Goal: Task Accomplishment & Management: Use online tool/utility

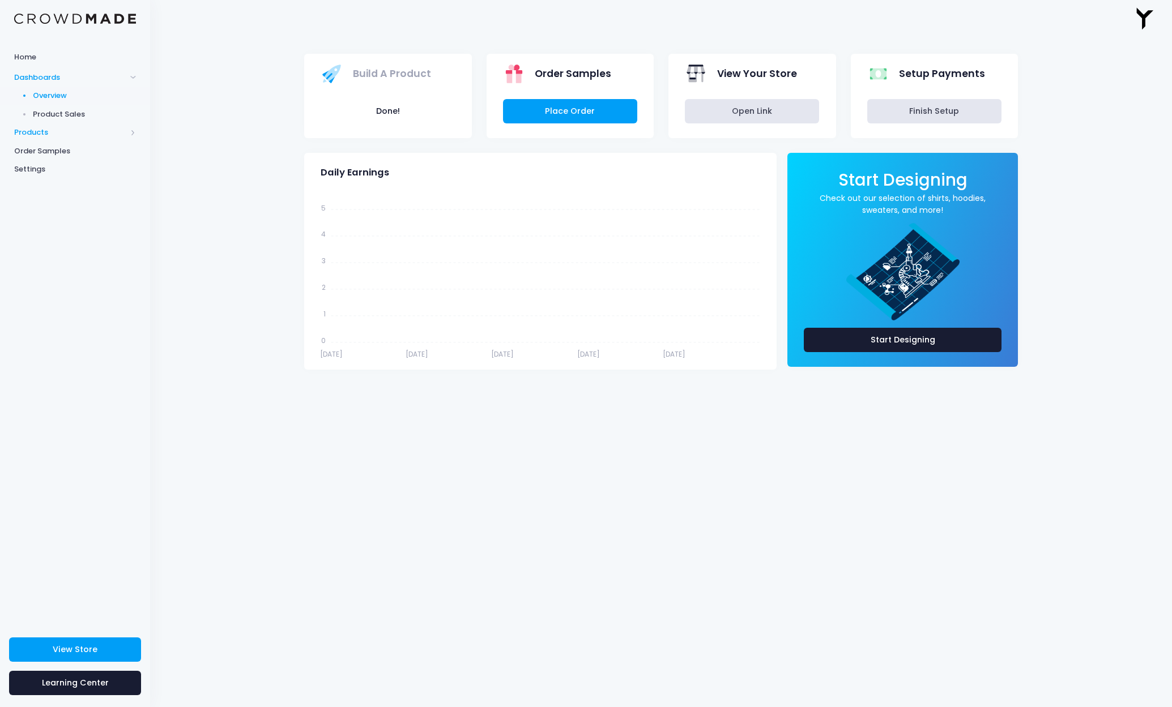
click at [41, 125] on span "Products" at bounding box center [75, 132] width 150 height 19
click at [70, 110] on span "Product Builder" at bounding box center [85, 114] width 104 height 11
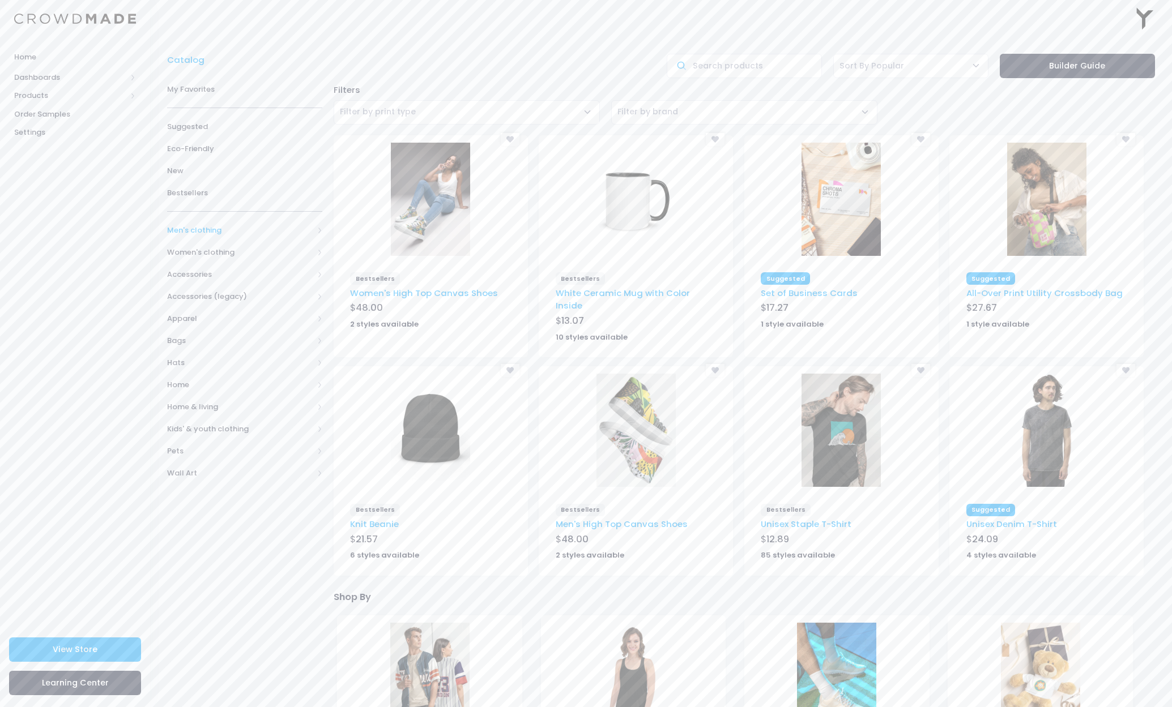
click at [223, 229] on span "Men's clothing" at bounding box center [240, 230] width 146 height 11
click at [241, 253] on span "All Men's clothing" at bounding box center [246, 252] width 123 height 11
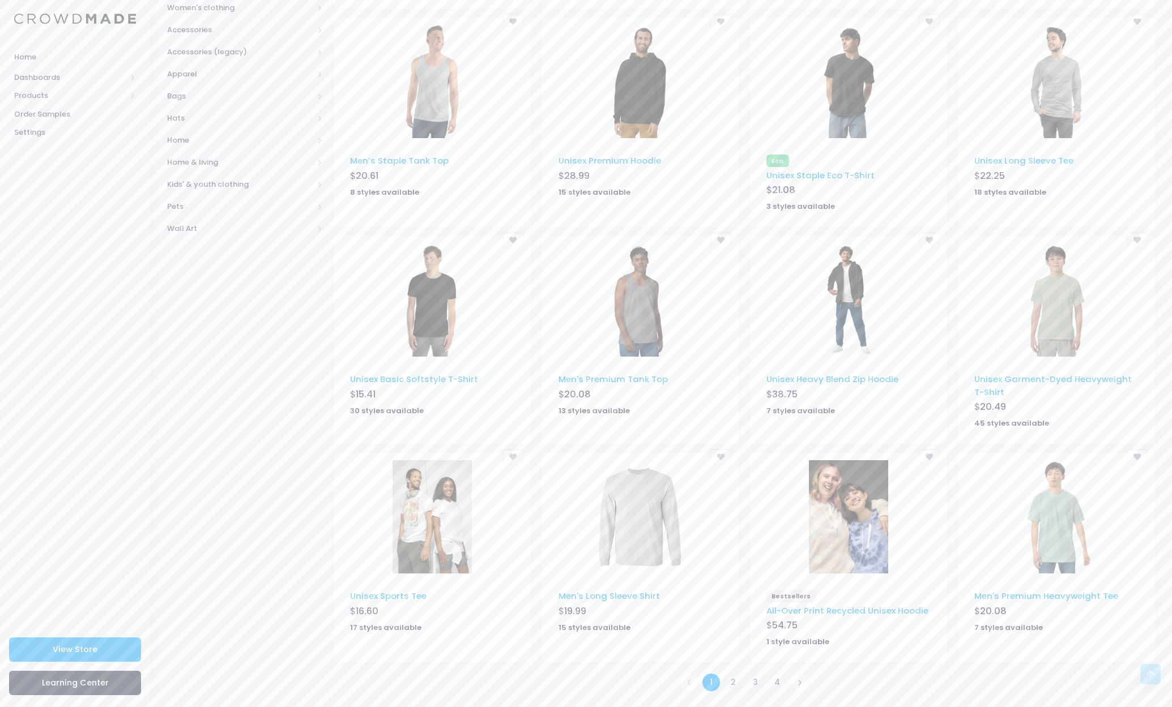
scroll to position [354, 0]
click at [733, 680] on link "2" at bounding box center [733, 683] width 19 height 19
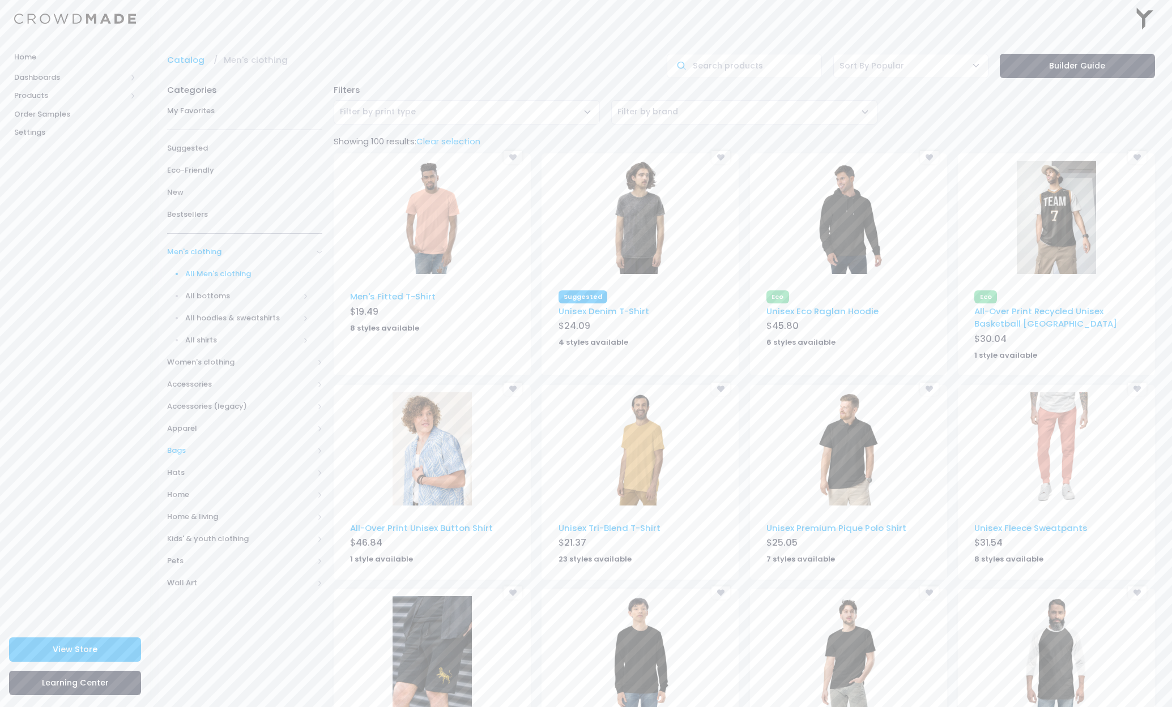
click at [191, 446] on span "Bags" at bounding box center [240, 450] width 146 height 11
click at [202, 381] on span "All Bags" at bounding box center [246, 384] width 123 height 11
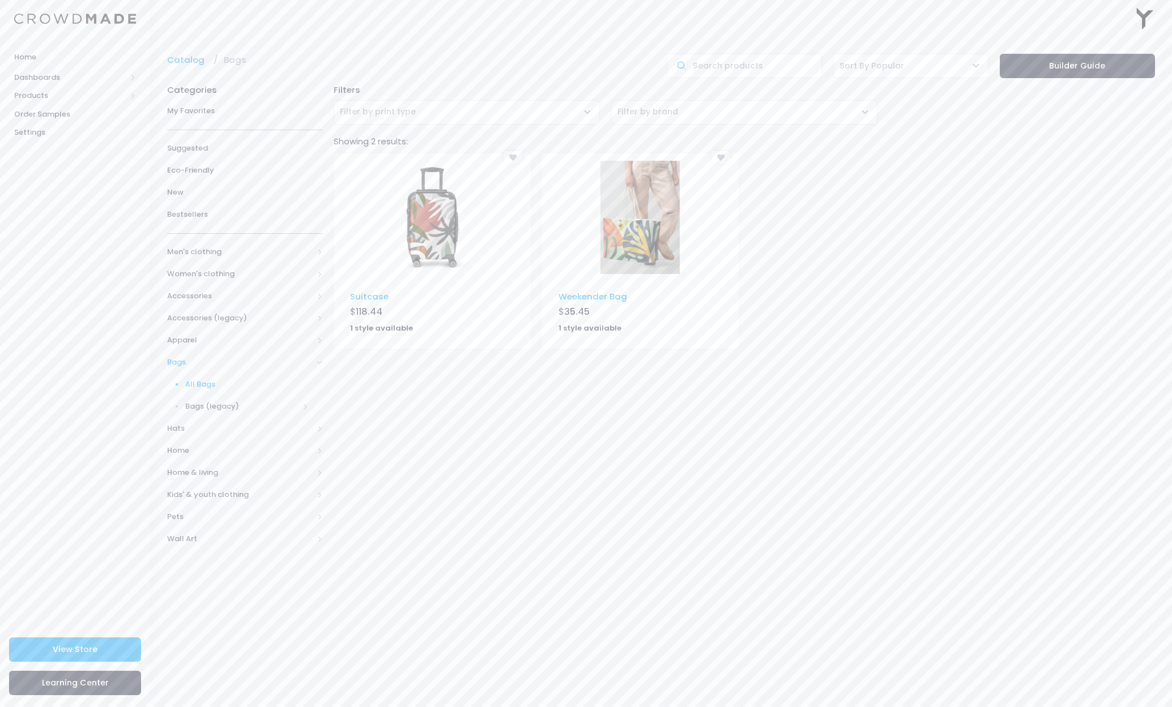
click at [435, 226] on img at bounding box center [431, 217] width 79 height 113
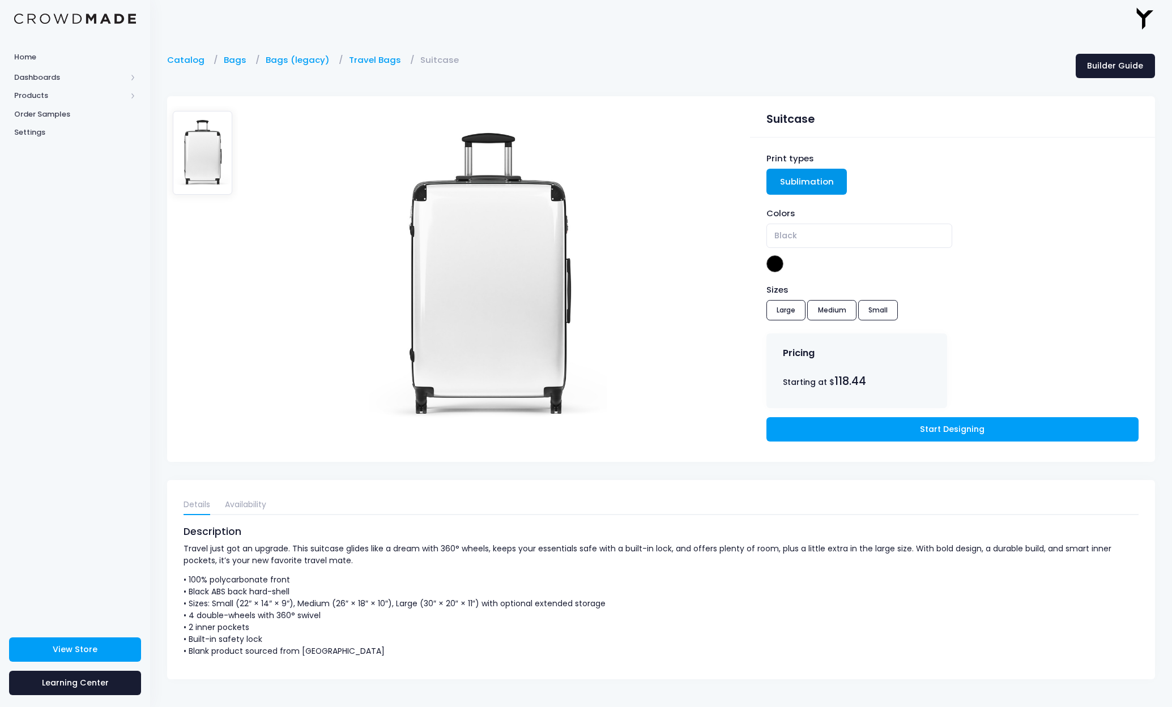
click at [799, 239] on span "Black" at bounding box center [859, 236] width 186 height 24
drag, startPoint x: 631, startPoint y: 247, endPoint x: 490, endPoint y: 235, distance: 141.0
click at [630, 247] on div at bounding box center [452, 275] width 571 height 358
click at [875, 313] on div "Sizes Large Medium Small" at bounding box center [952, 304] width 372 height 41
click at [822, 310] on div "Sizes Large Medium Small" at bounding box center [952, 304] width 372 height 41
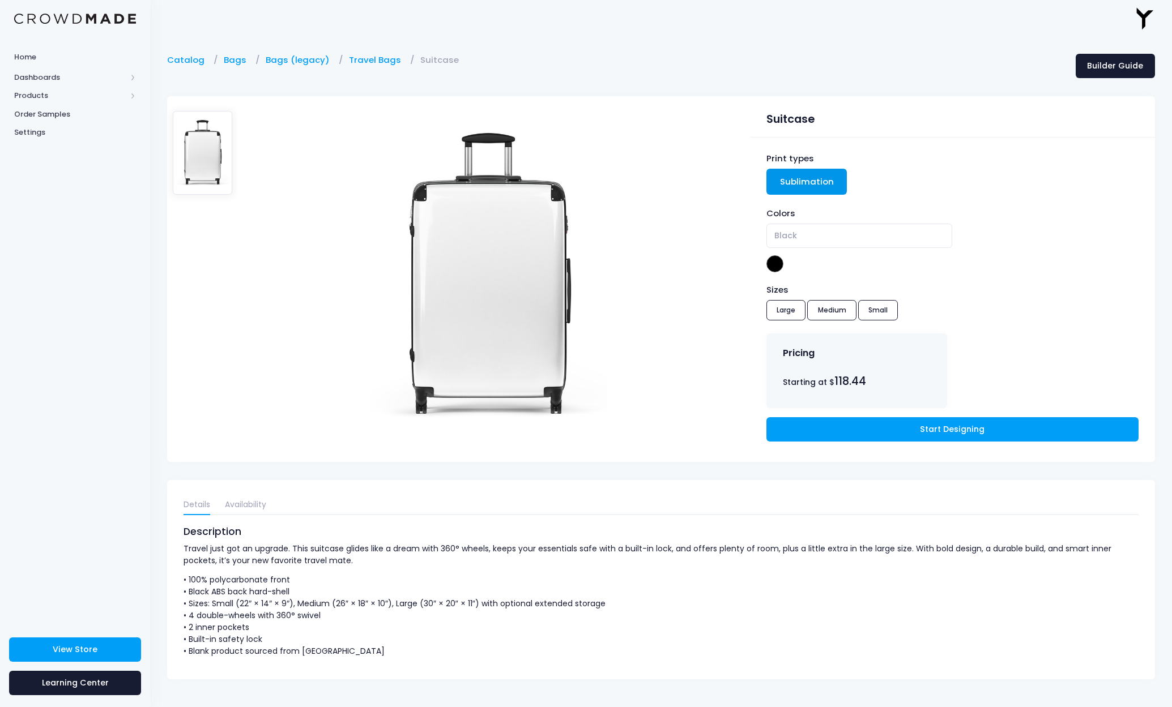
click at [776, 308] on div "Sizes Large Medium Small" at bounding box center [952, 304] width 372 height 41
click at [240, 519] on div "Details Availability Description Travel just got an upgrade. This suitcase glid…" at bounding box center [661, 579] width 988 height 199
click at [244, 507] on link "Availability" at bounding box center [245, 505] width 41 height 20
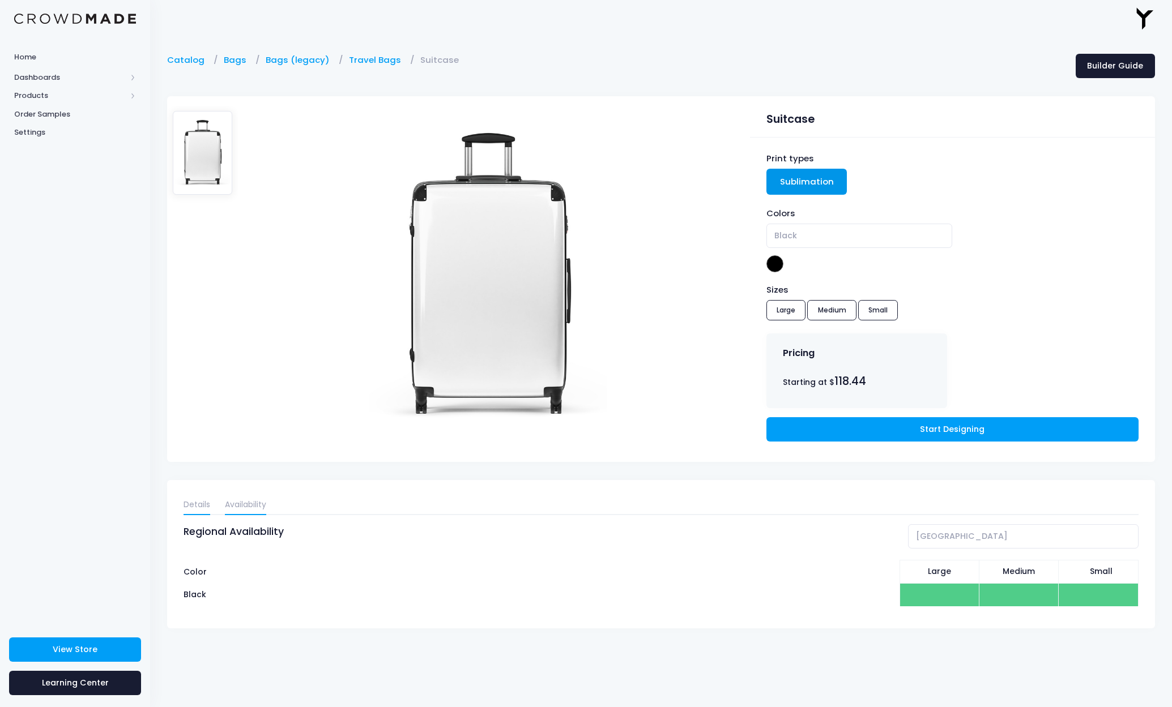
click at [196, 503] on link "Details" at bounding box center [196, 505] width 27 height 20
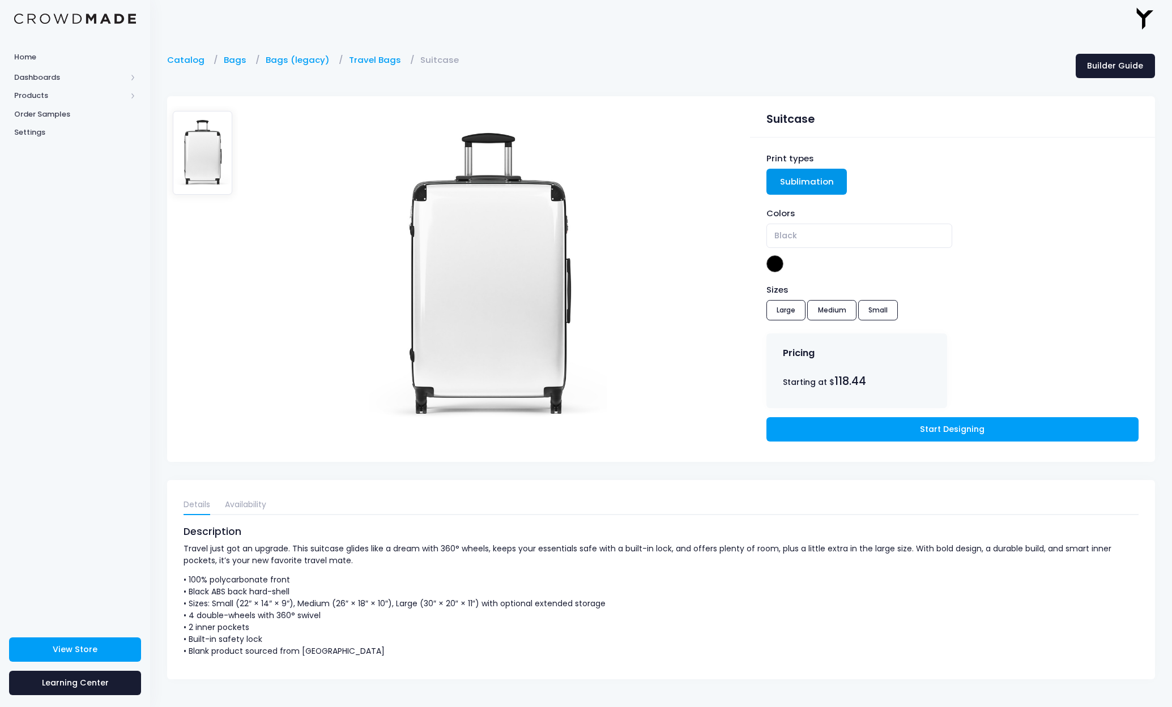
click at [200, 138] on img at bounding box center [203, 152] width 60 height 83
click at [531, 264] on img at bounding box center [488, 276] width 238 height 340
click at [787, 176] on link "Sublimation" at bounding box center [806, 182] width 81 height 26
click at [928, 428] on link "Start Designing" at bounding box center [952, 429] width 372 height 24
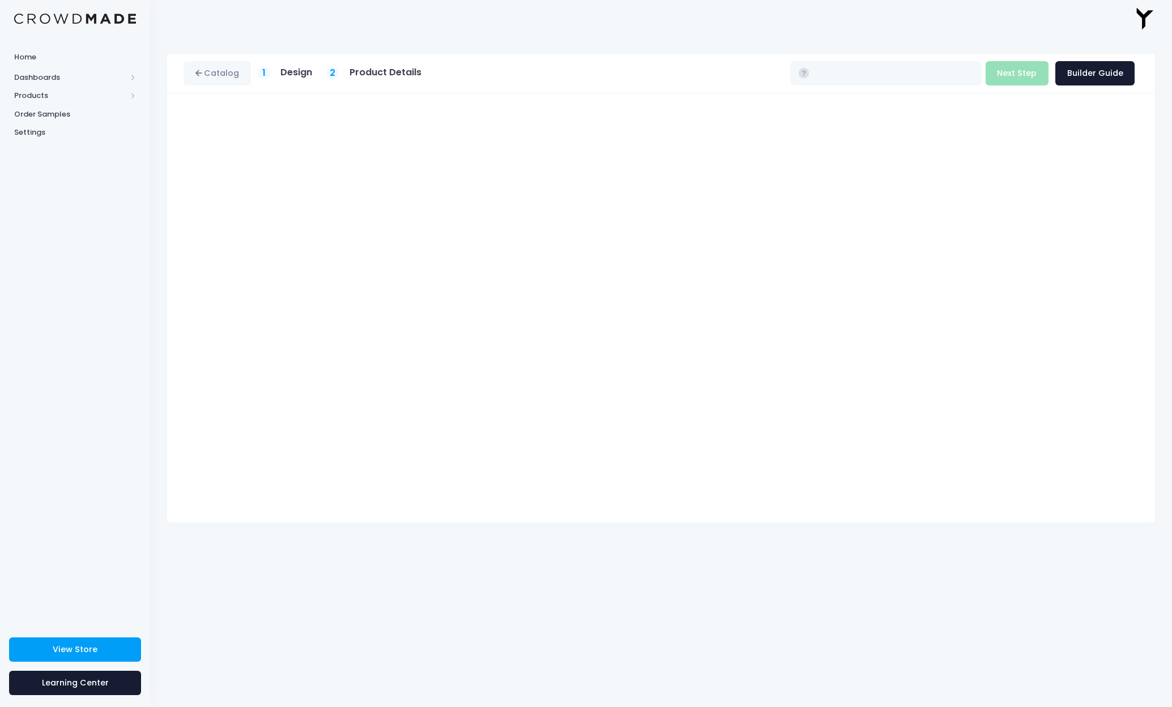
type input "$118.44 - $140.32"
click at [50, 72] on span "Dashboards" at bounding box center [70, 77] width 112 height 11
click at [63, 91] on span "Overview" at bounding box center [85, 95] width 104 height 11
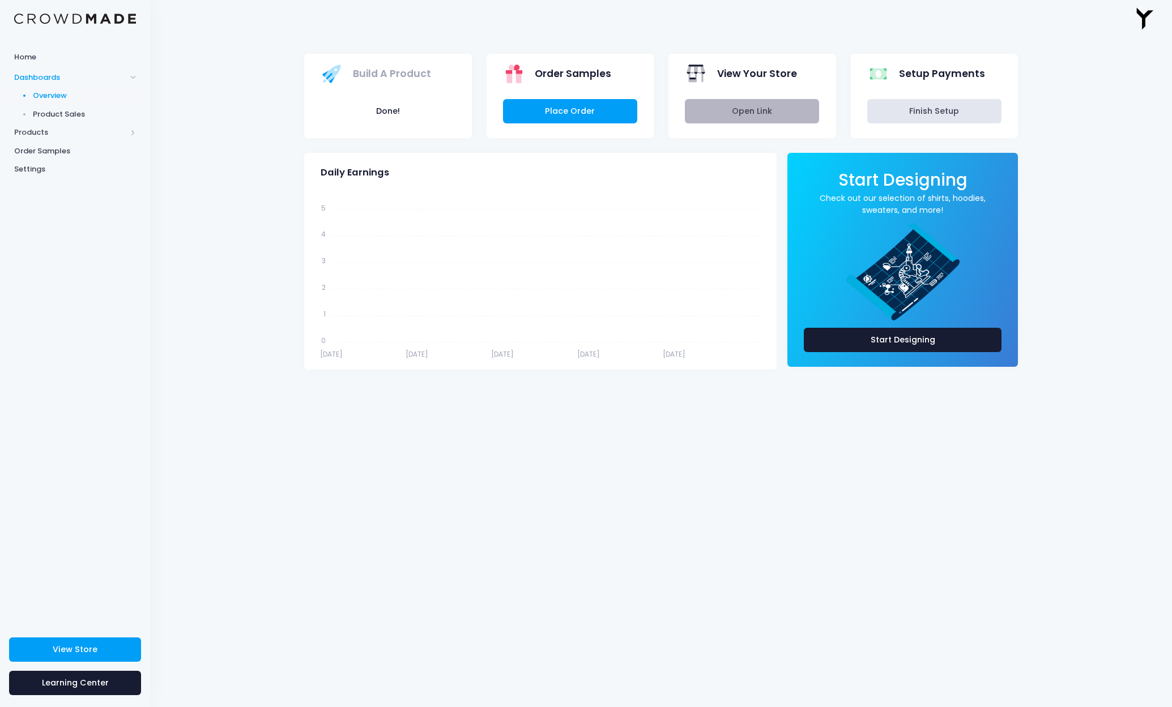
click at [731, 113] on link "Open Link" at bounding box center [752, 111] width 134 height 24
click at [37, 170] on span "Settings" at bounding box center [75, 169] width 122 height 11
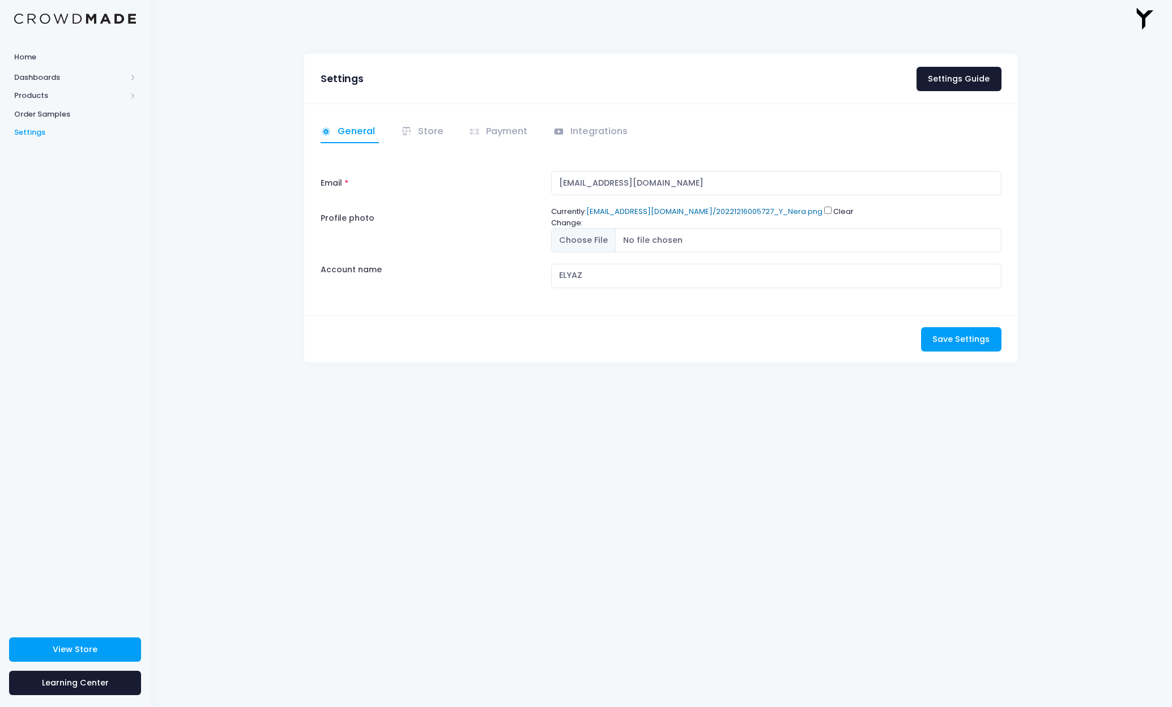
click at [711, 207] on link "[EMAIL_ADDRESS][DOMAIN_NAME]/20221216005727_Y_Nera.png" at bounding box center [704, 211] width 236 height 11
click at [824, 211] on input "Clear" at bounding box center [827, 210] width 7 height 7
checkbox input "true"
click at [958, 336] on span "Save Settings" at bounding box center [960, 339] width 57 height 11
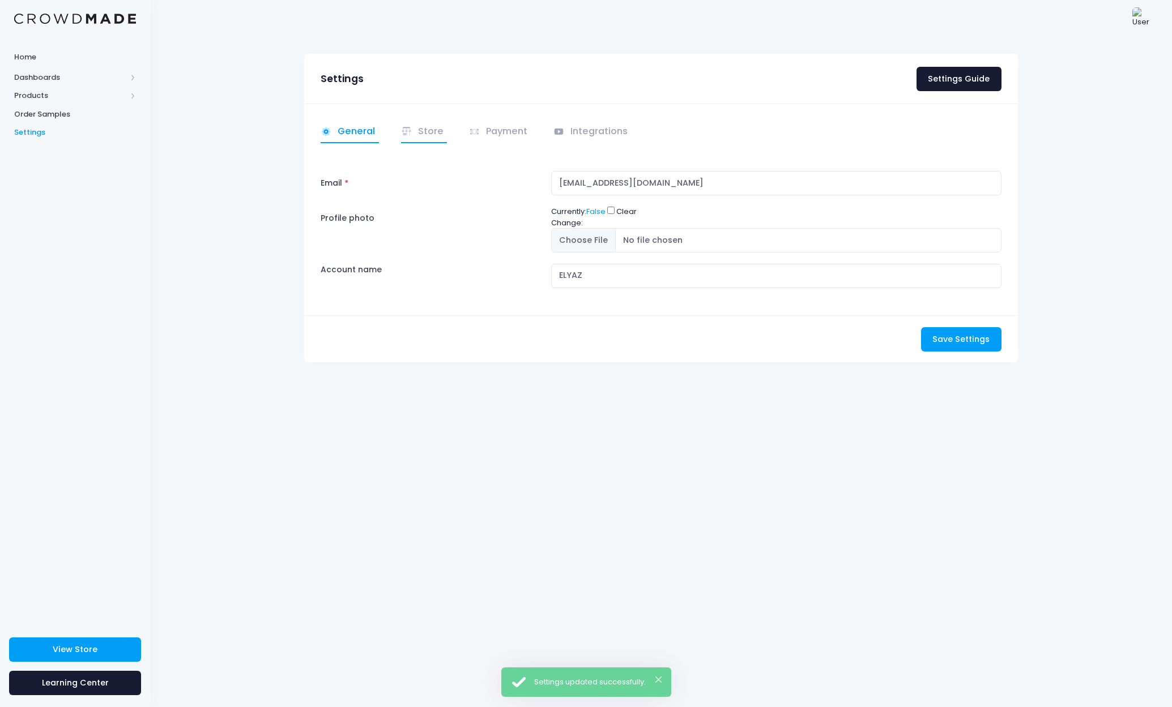
click at [431, 130] on link "Store" at bounding box center [424, 132] width 46 height 22
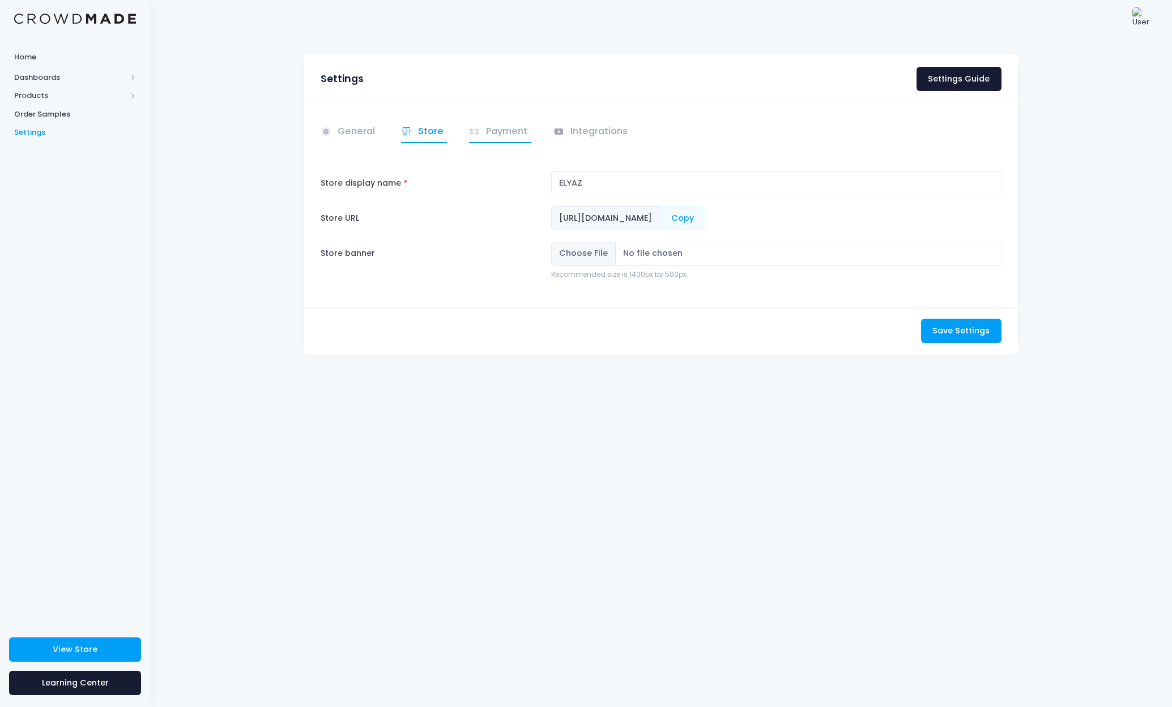
click at [496, 133] on link "Payment" at bounding box center [500, 132] width 62 height 22
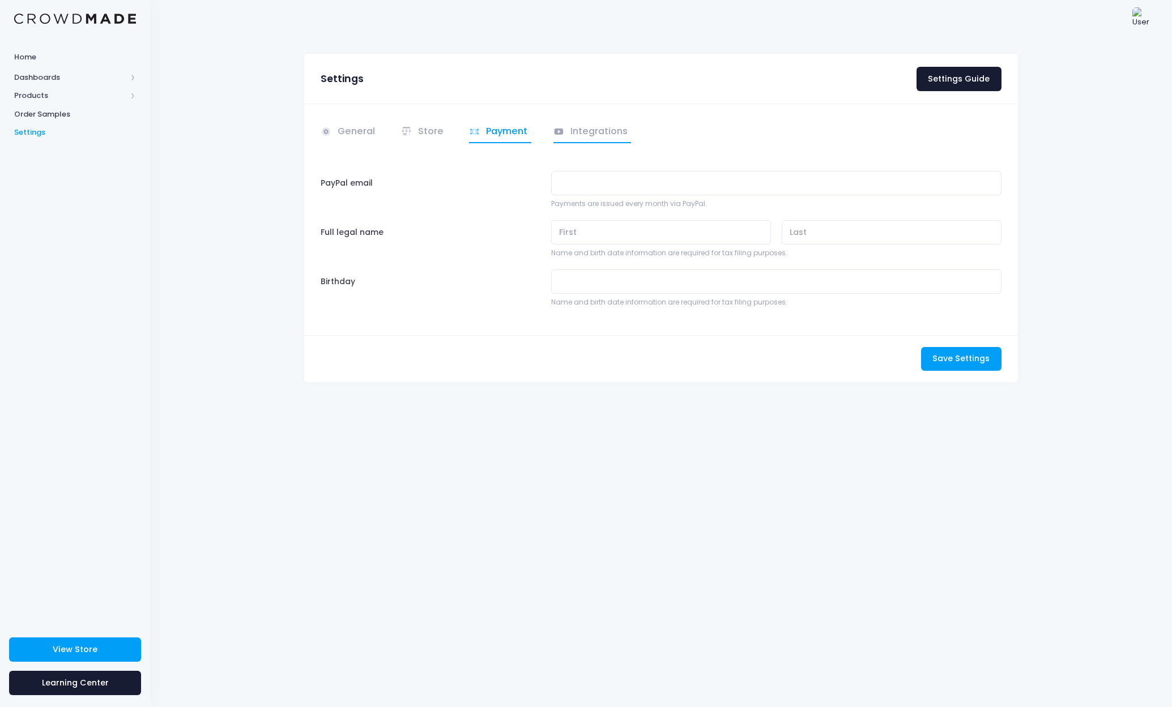
click at [586, 131] on link "Integrations" at bounding box center [592, 132] width 78 height 22
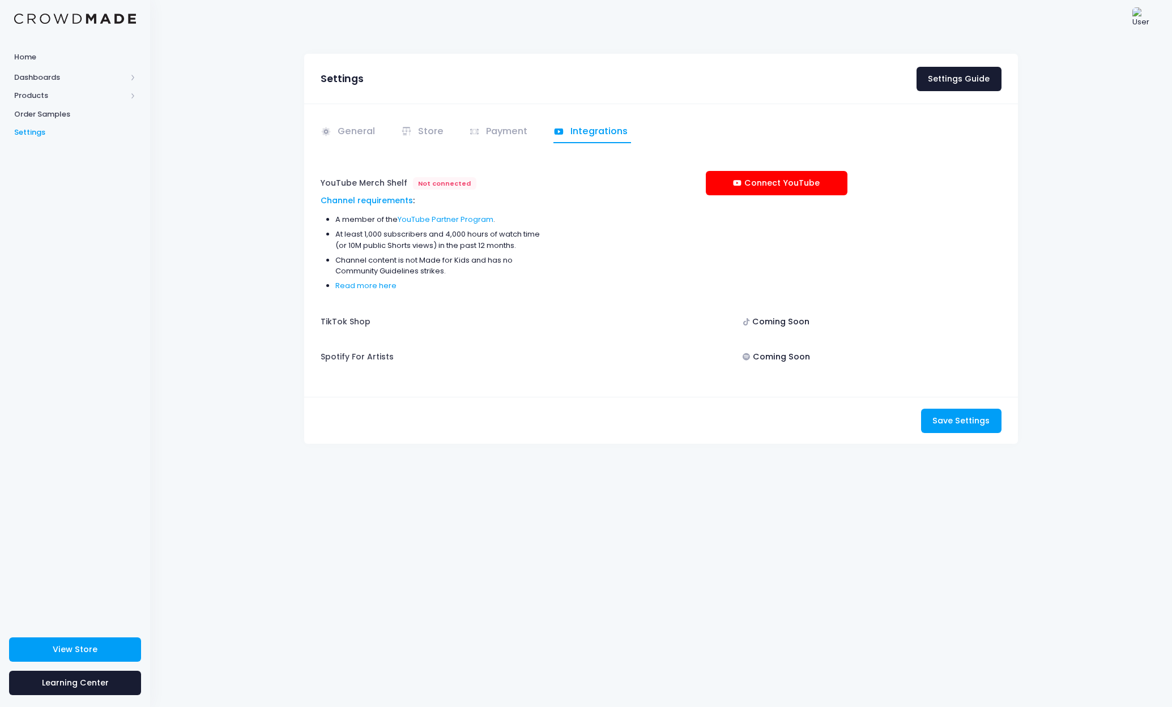
click at [774, 355] on div "Coming Soon" at bounding box center [777, 357] width 142 height 24
click at [36, 57] on span "Home" at bounding box center [75, 57] width 122 height 11
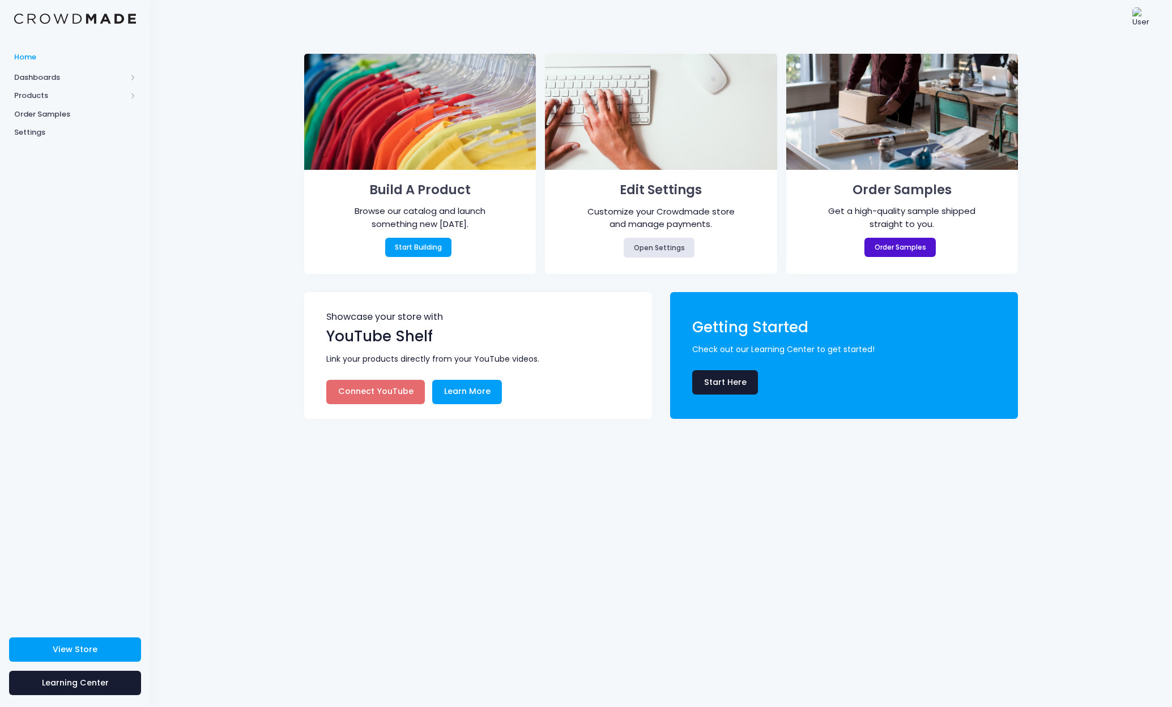
click at [905, 249] on link "Order Samples" at bounding box center [899, 247] width 71 height 19
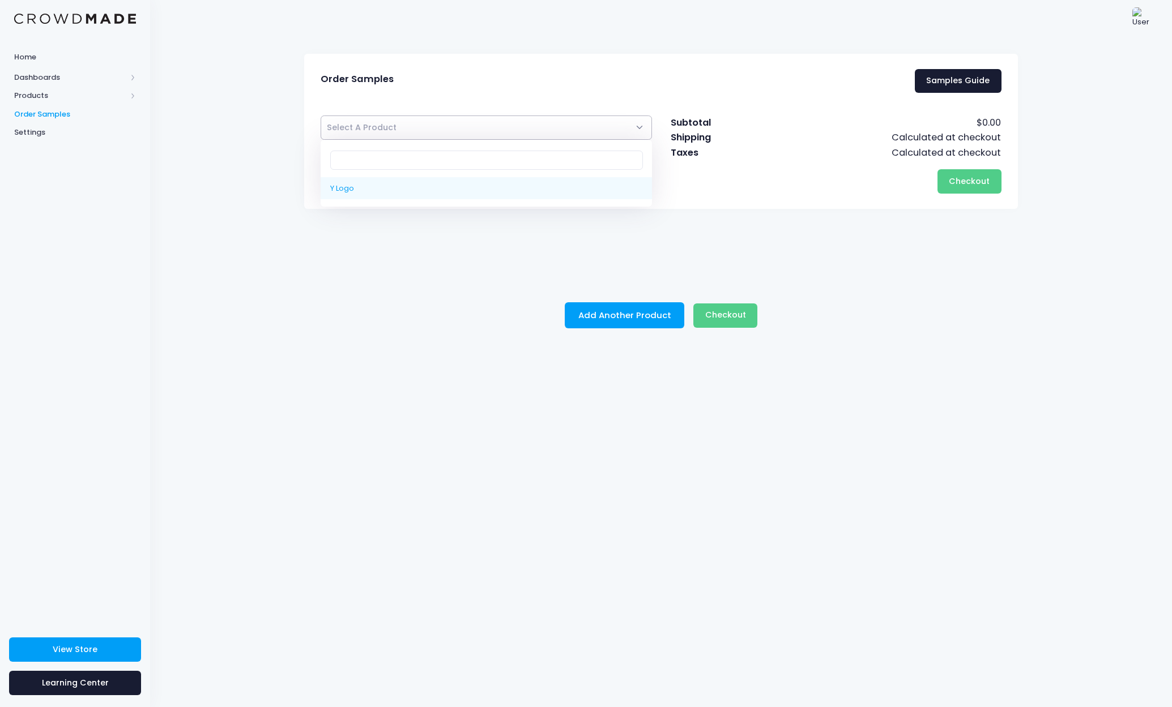
click at [436, 135] on span "Select A Product" at bounding box center [486, 128] width 331 height 24
select select "8055193141522"
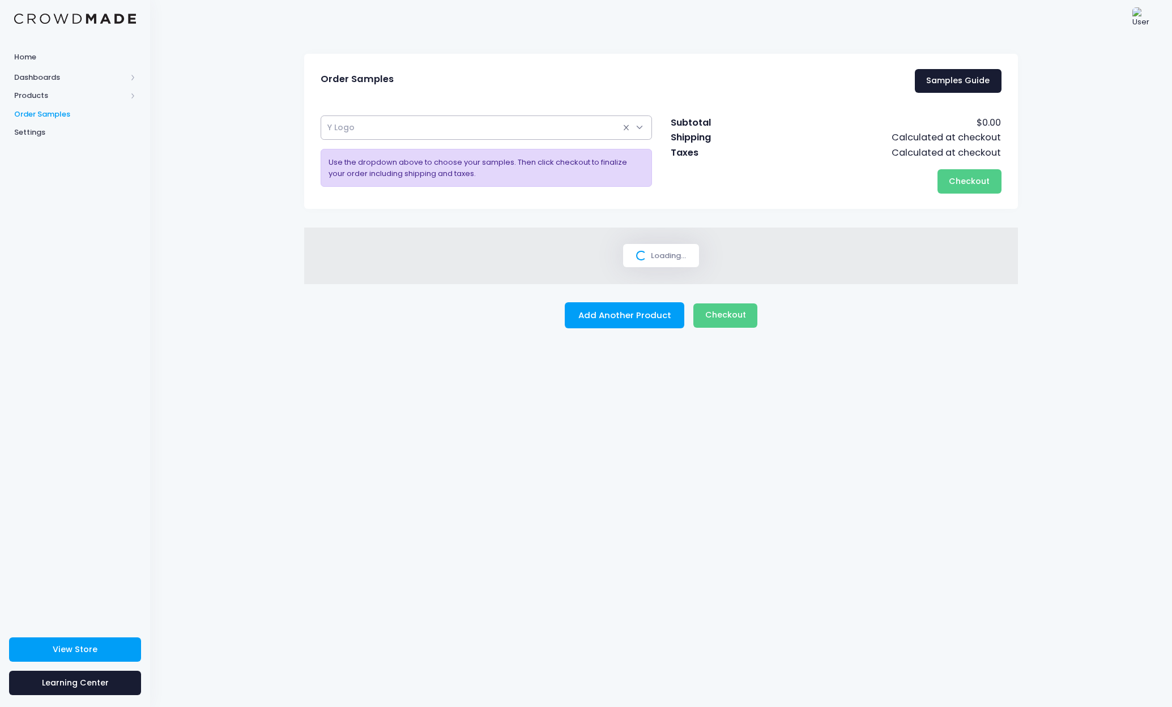
select select
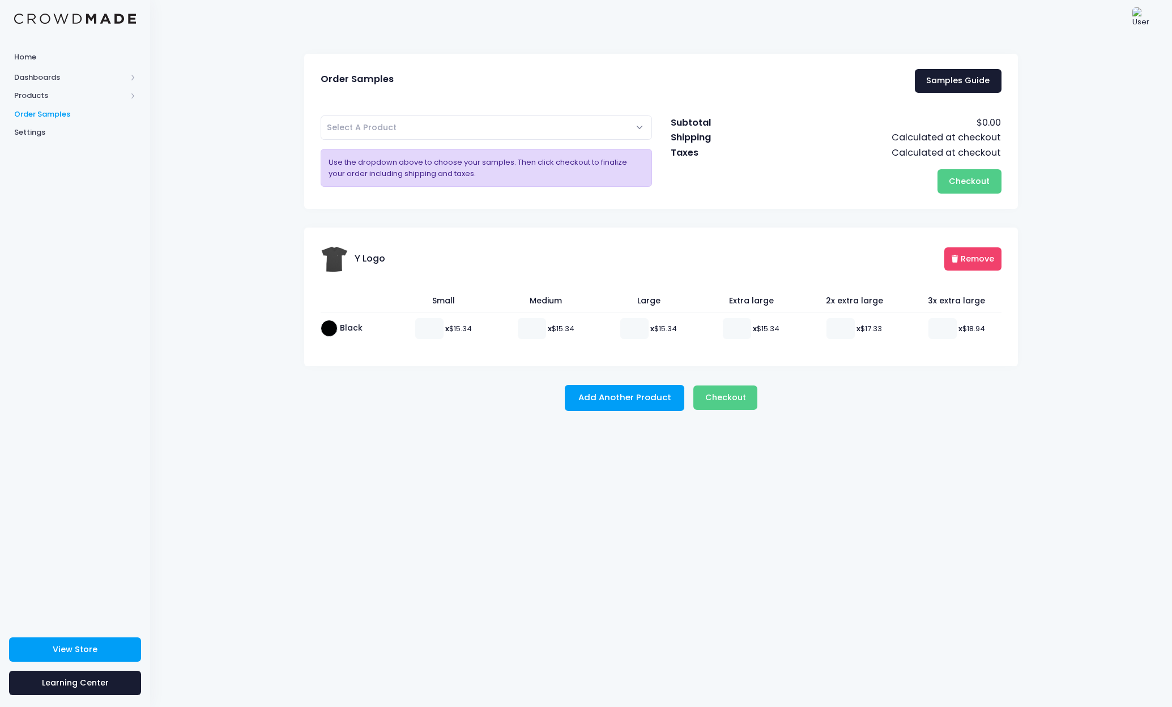
click at [975, 256] on button "Remove" at bounding box center [972, 258] width 57 height 23
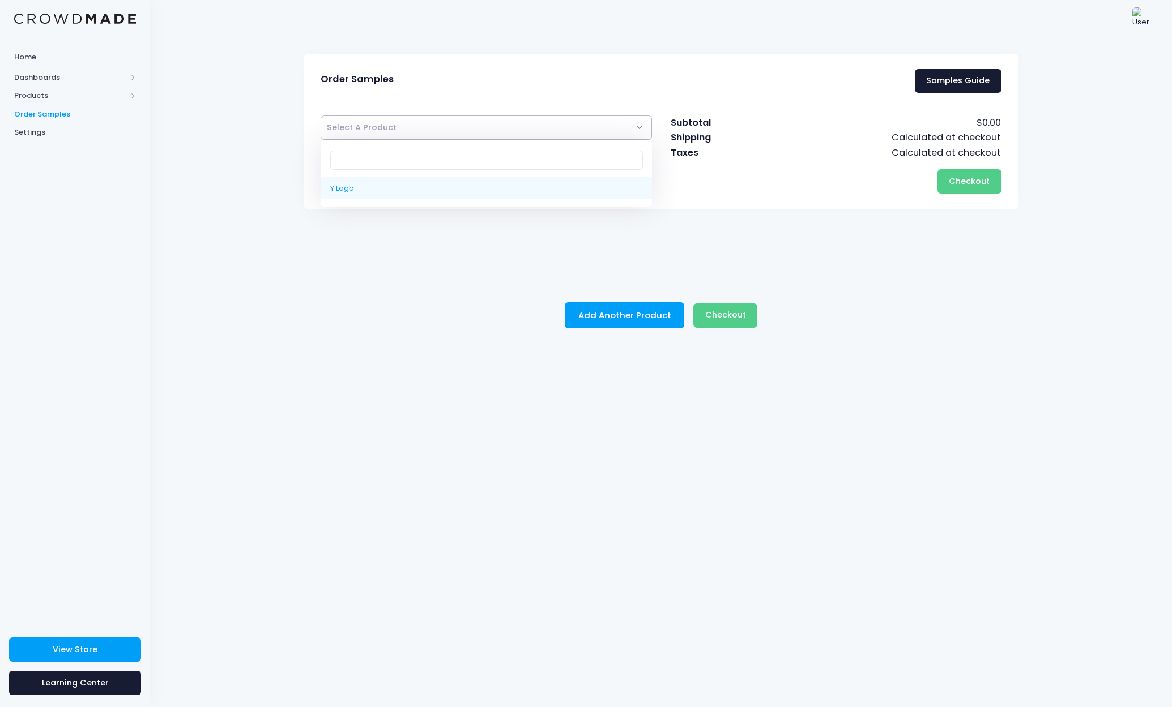
click at [450, 134] on span "Select A Product" at bounding box center [486, 128] width 331 height 24
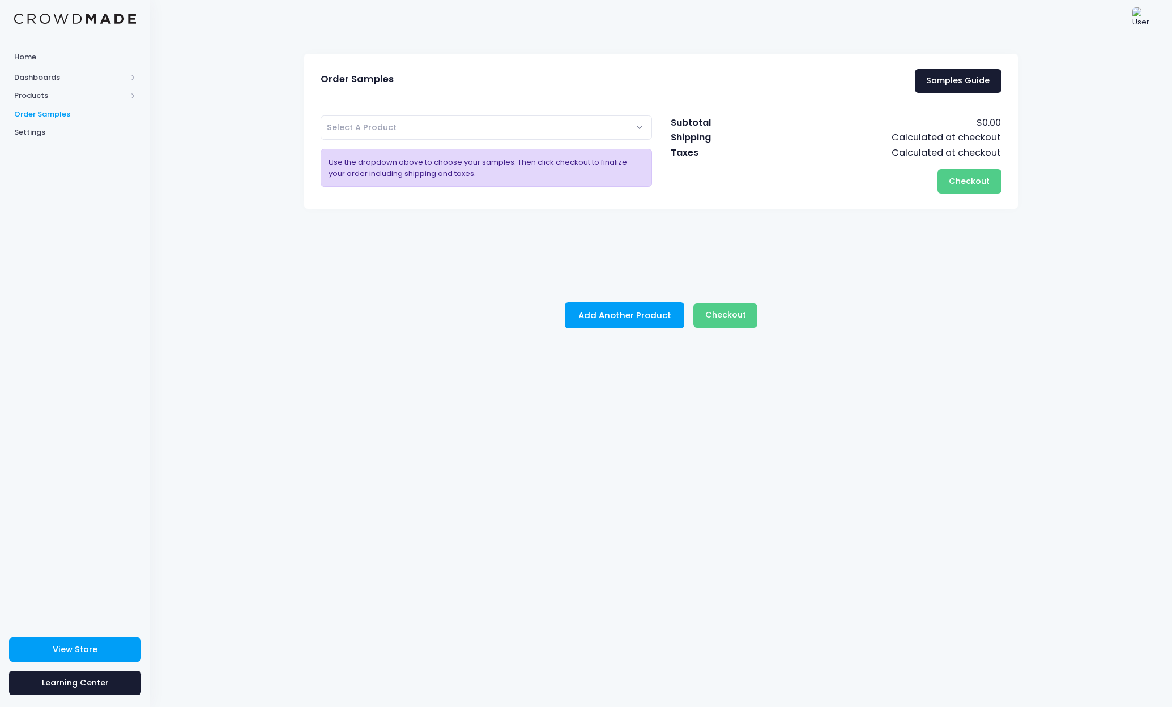
click at [260, 117] on div "Order Samples Samples Guide Y Logo Select A Product Use the dropdown above to c…" at bounding box center [661, 372] width 1022 height 671
click at [58, 95] on span "Products" at bounding box center [70, 95] width 112 height 11
click at [63, 134] on span "Product Editor" at bounding box center [85, 132] width 104 height 11
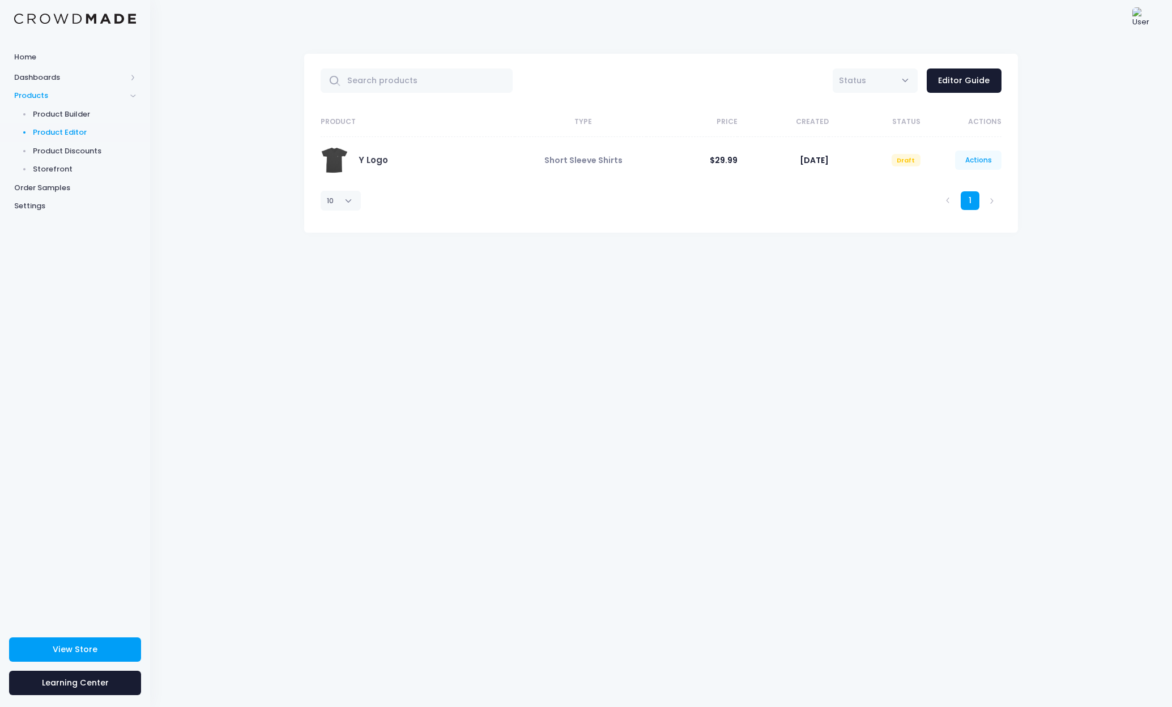
click at [981, 163] on link "Actions" at bounding box center [978, 160] width 46 height 19
click at [946, 190] on link "Edit" at bounding box center [966, 187] width 60 height 20
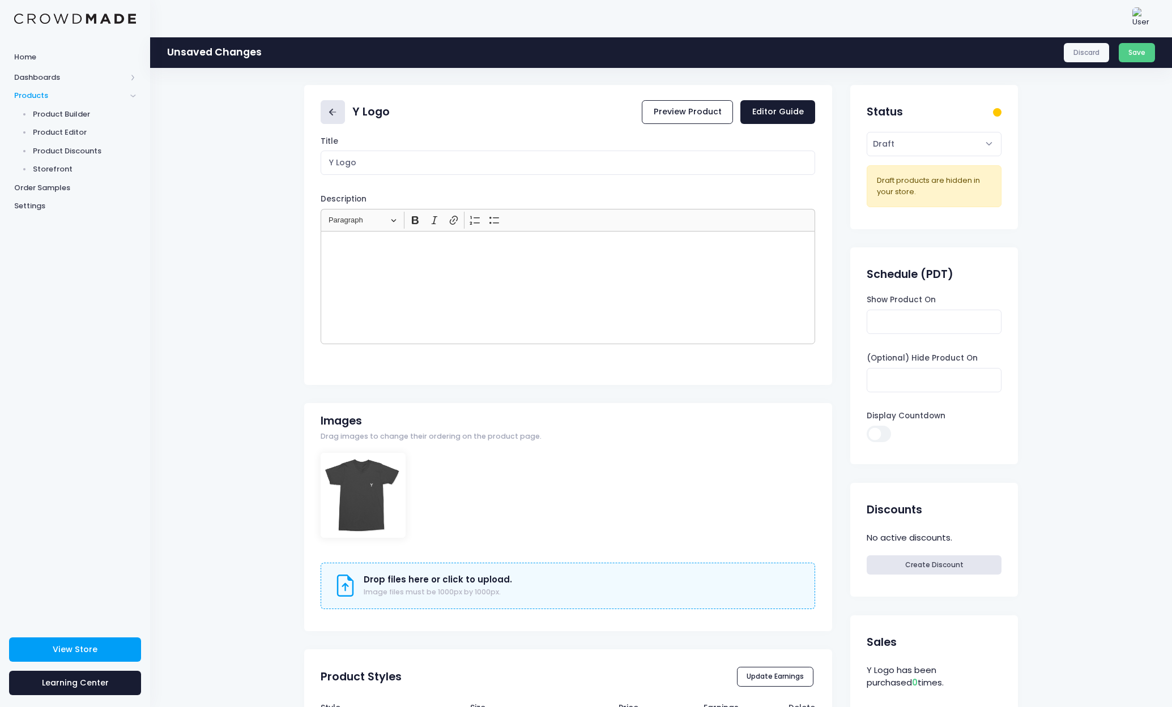
click at [338, 112] on icon at bounding box center [332, 112] width 13 height 13
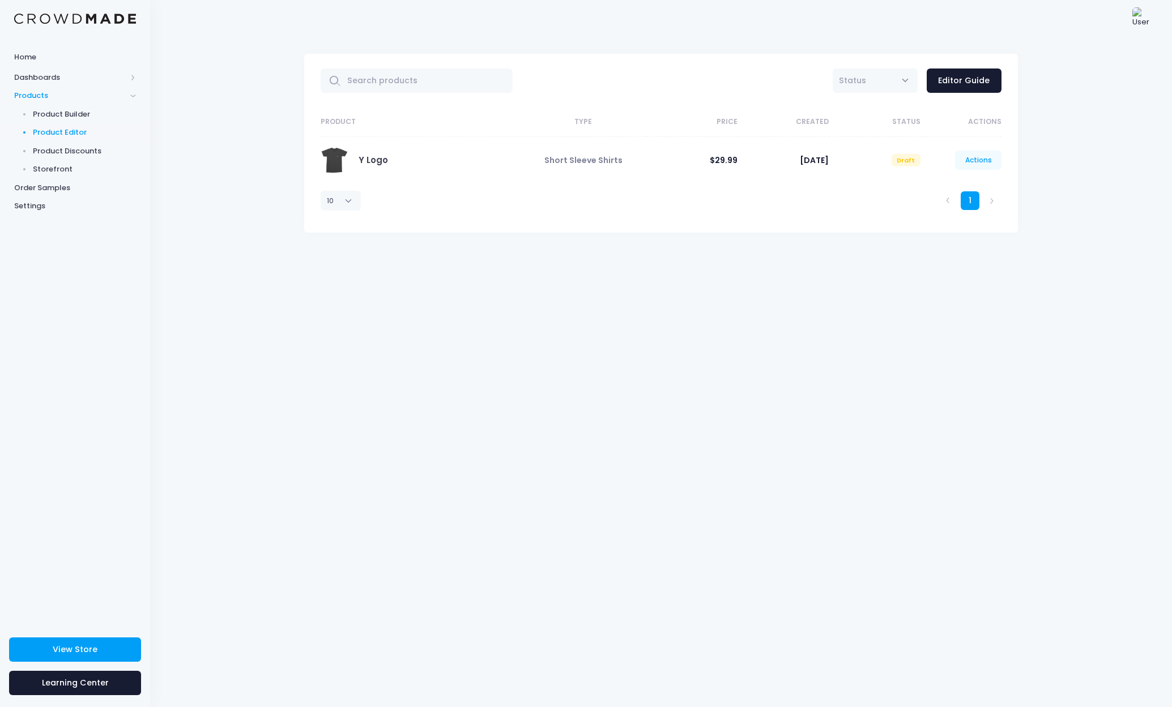
click at [964, 163] on link "Actions" at bounding box center [978, 160] width 46 height 19
click at [863, 246] on div "All Active Draft Status Editor Guide Product Type Price Created Status Actions …" at bounding box center [661, 372] width 1022 height 671
click at [53, 113] on span "Product Builder" at bounding box center [85, 114] width 104 height 11
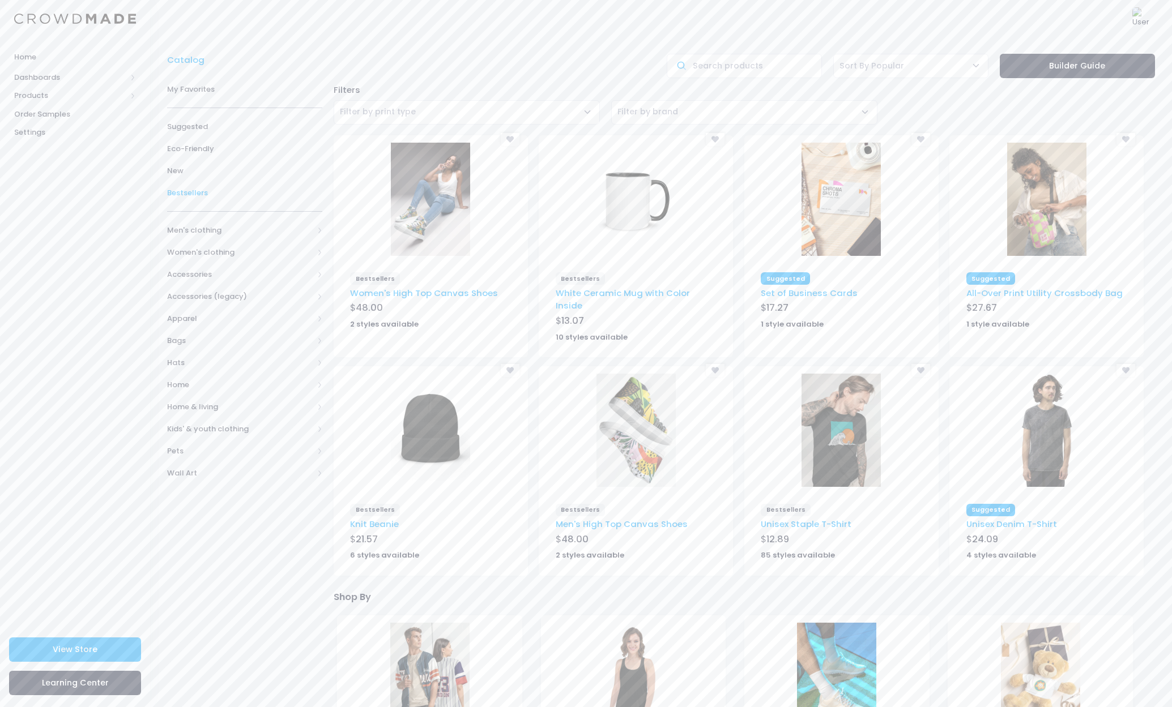
click at [203, 191] on span "Bestsellers" at bounding box center [244, 192] width 155 height 11
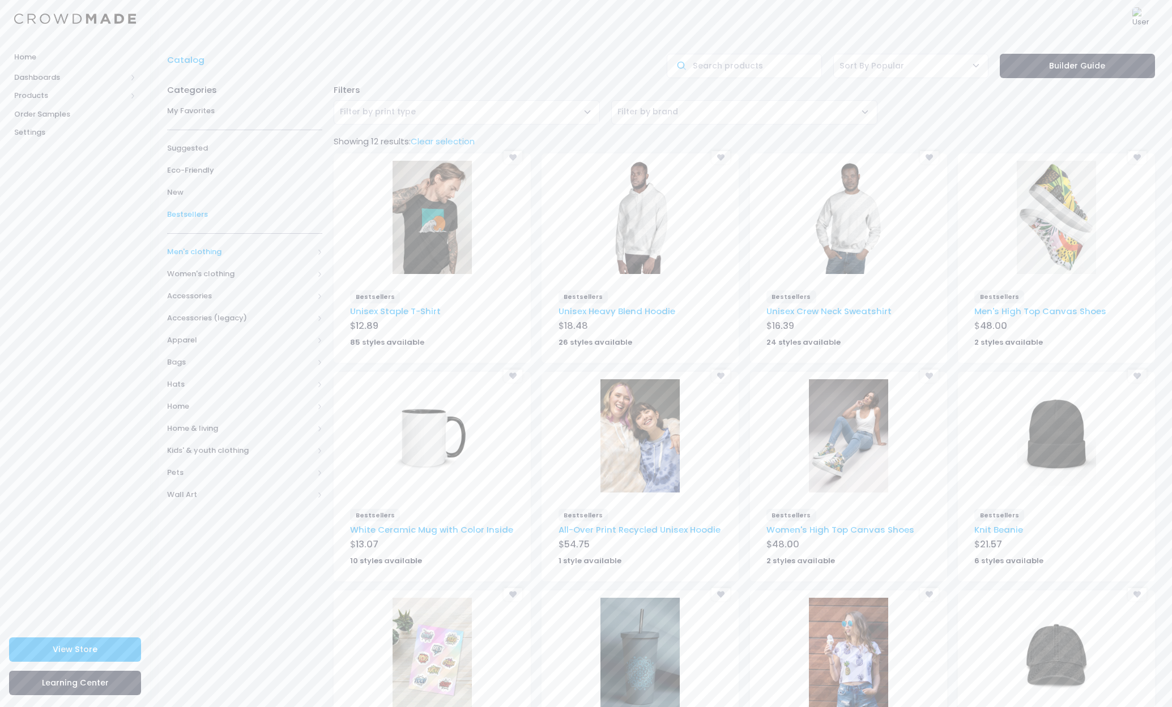
click at [207, 249] on span "Men's clothing" at bounding box center [240, 251] width 146 height 11
click at [216, 268] on span "All Men's clothing" at bounding box center [246, 273] width 123 height 11
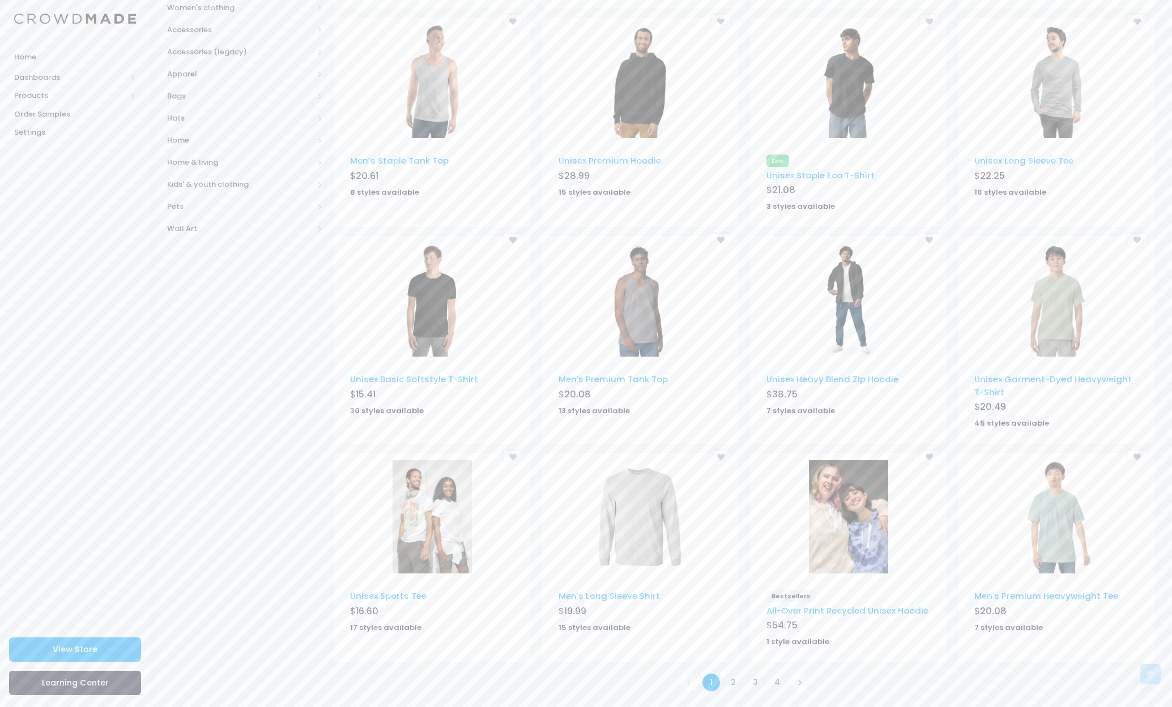
scroll to position [354, 0]
click at [730, 686] on link "2" at bounding box center [733, 683] width 19 height 19
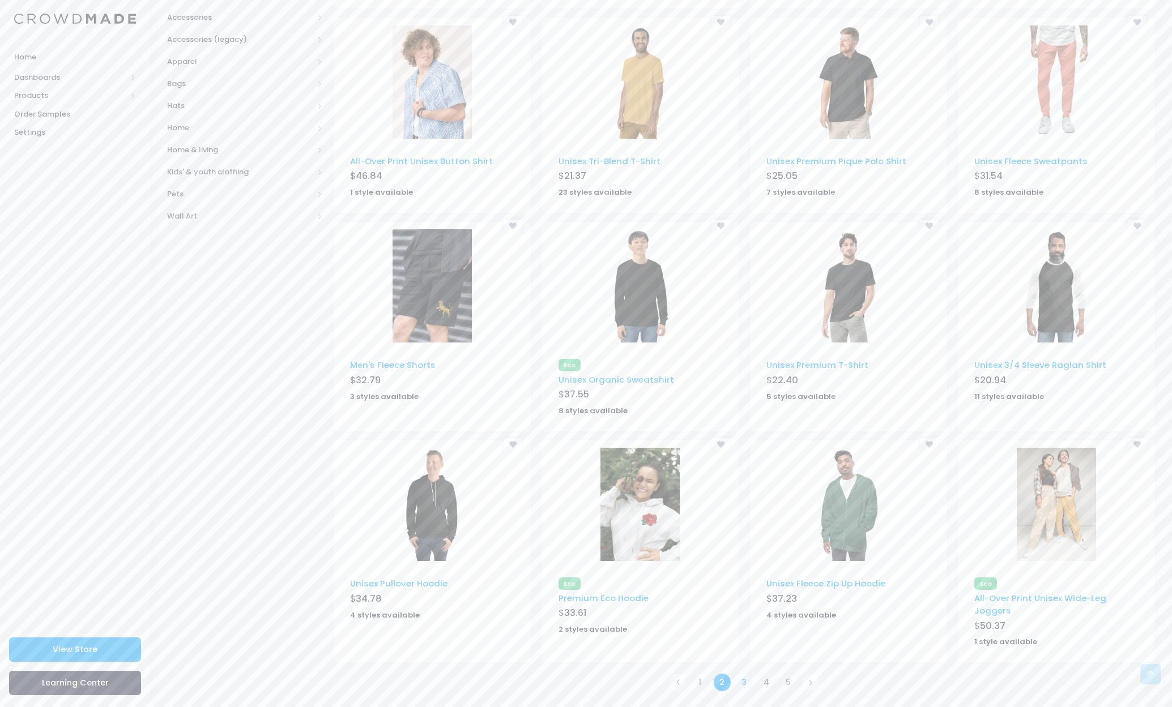
scroll to position [366, 0]
click at [741, 674] on link "3" at bounding box center [744, 683] width 19 height 19
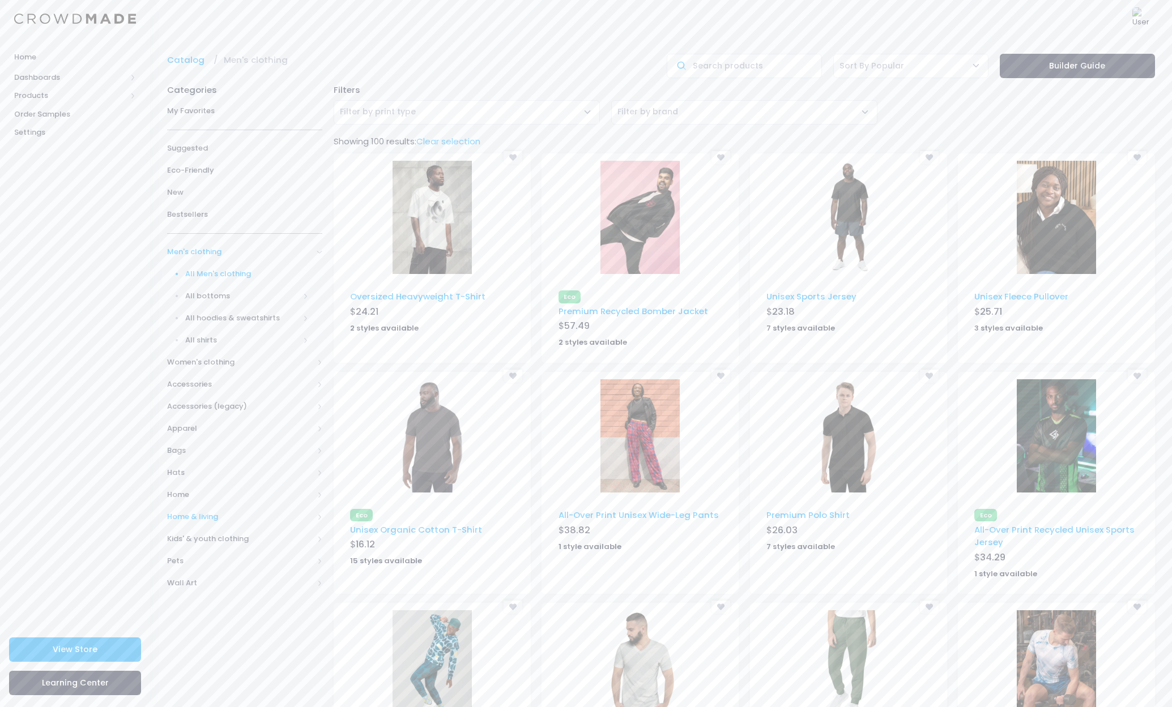
click at [319, 514] on span at bounding box center [320, 517] width 6 height 6
click at [221, 447] on span "All Home & living" at bounding box center [246, 450] width 123 height 11
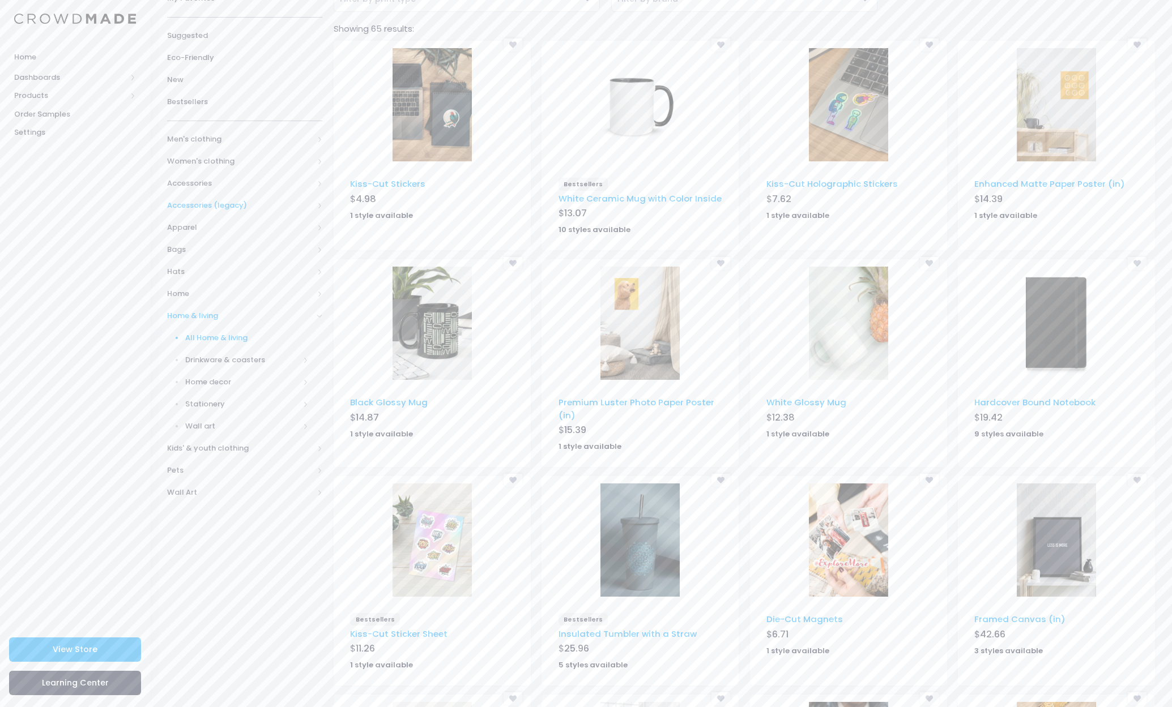
scroll to position [54, 0]
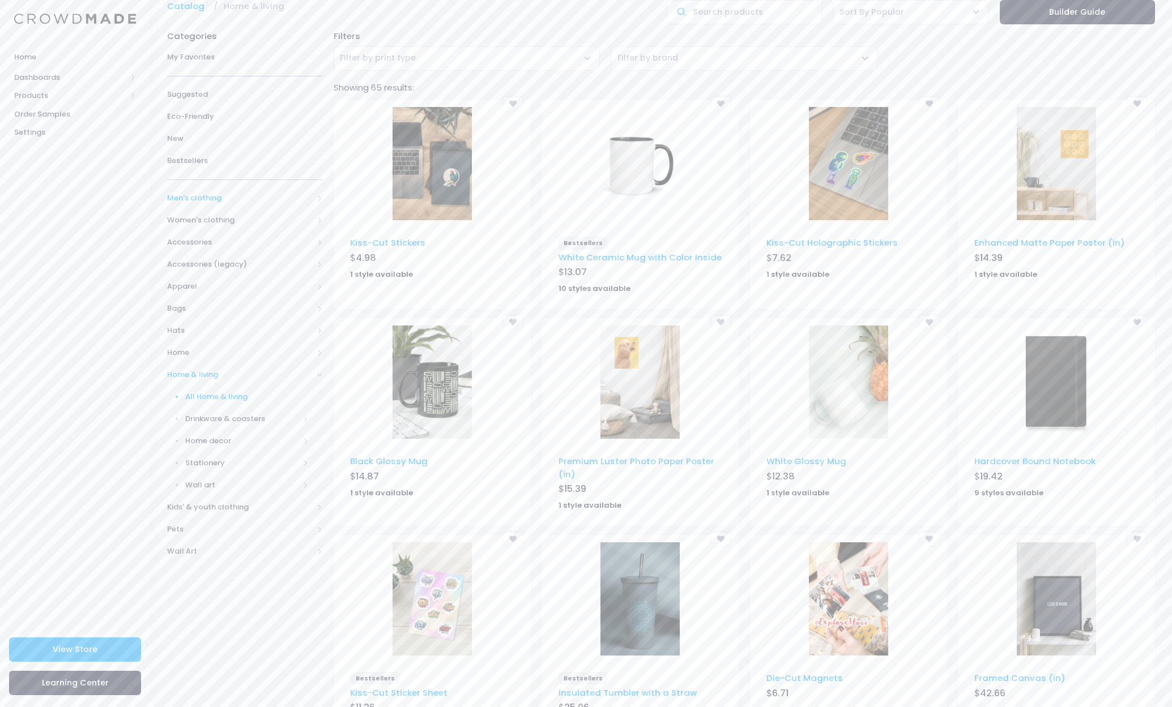
click at [216, 195] on span "Men's clothing" at bounding box center [240, 198] width 146 height 11
click at [217, 223] on span "All Men's clothing" at bounding box center [246, 220] width 123 height 11
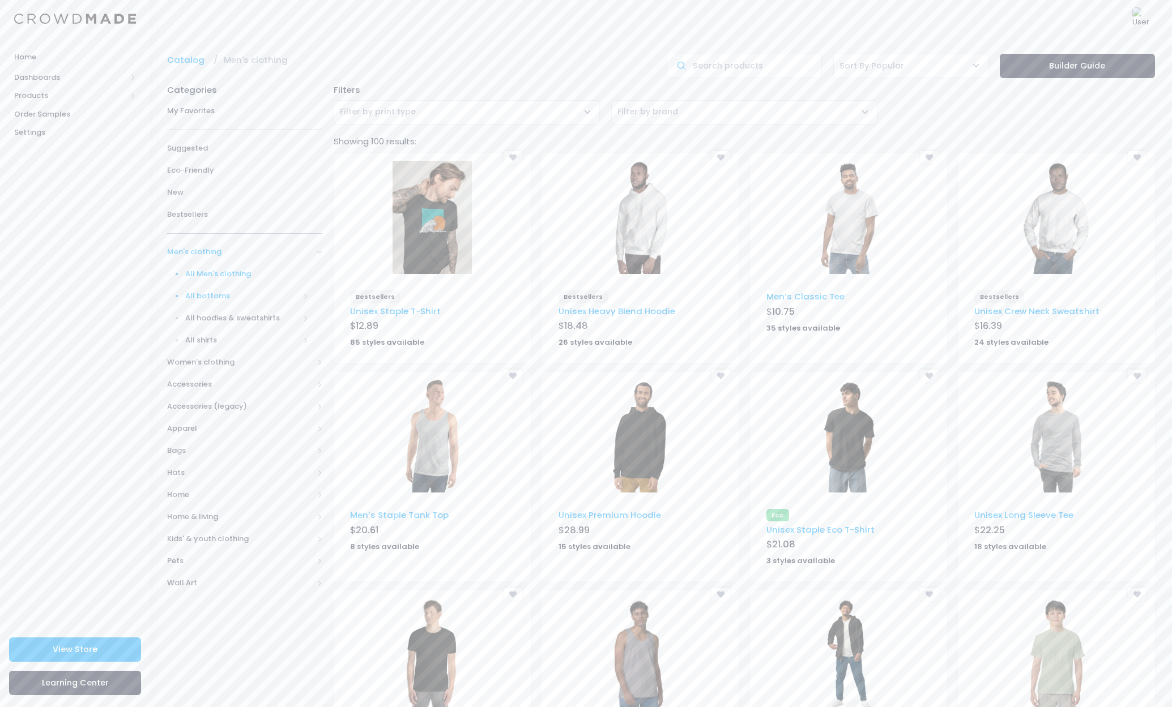
click at [206, 291] on span "All bottoms" at bounding box center [242, 296] width 114 height 11
click at [211, 313] on span "All bottoms" at bounding box center [249, 318] width 118 height 11
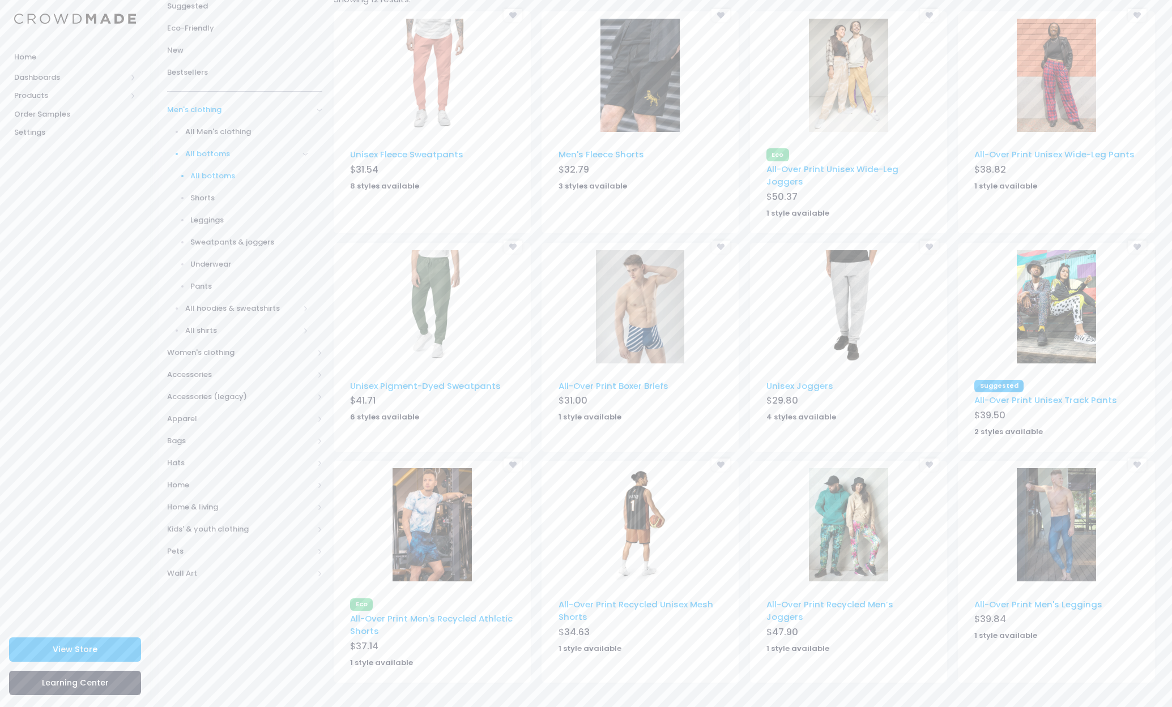
scroll to position [141, 0]
